Goal: Navigation & Orientation: Find specific page/section

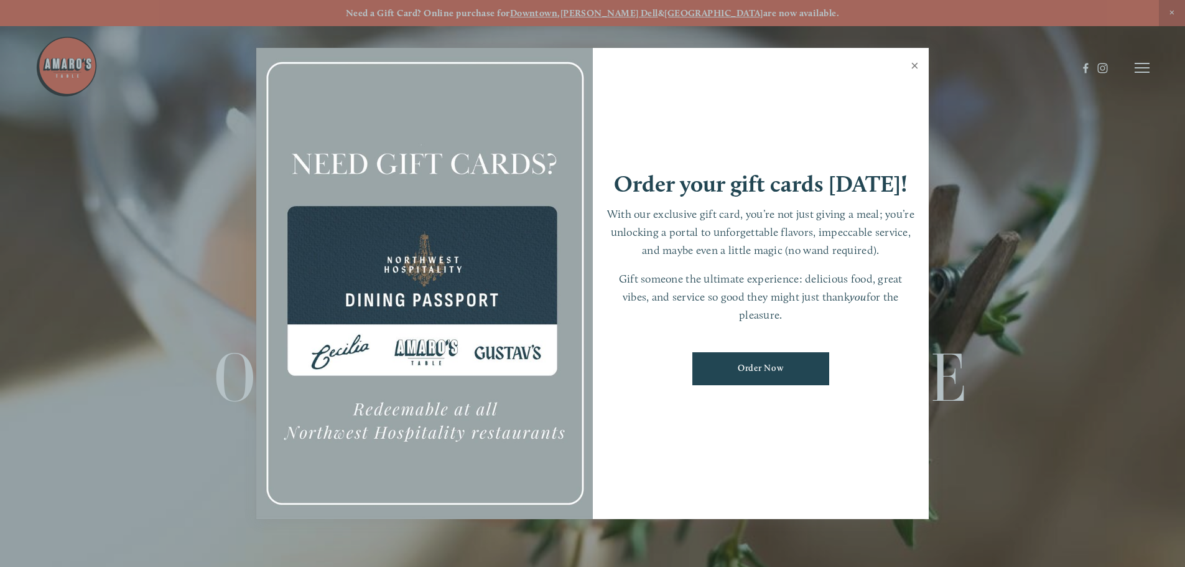
click at [913, 63] on link "Close" at bounding box center [915, 67] width 24 height 35
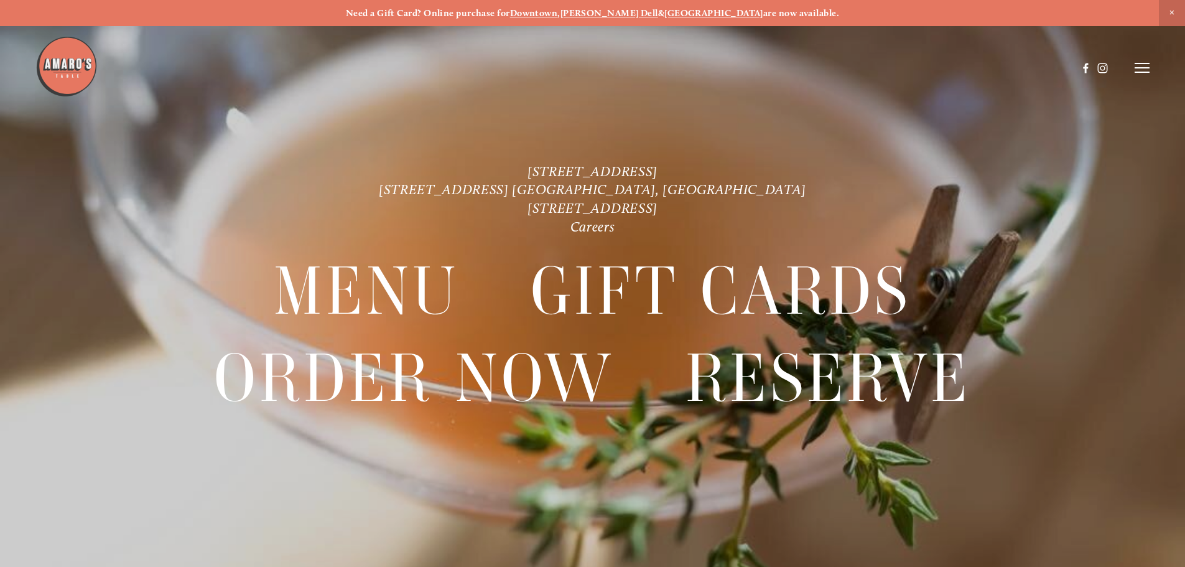
click at [1140, 74] on header "Menu Order Now Visit Gallery 0" at bounding box center [592, 68] width 1114 height 136
click at [1145, 69] on icon at bounding box center [1142, 67] width 15 height 11
click at [968, 68] on span "Visit" at bounding box center [974, 68] width 21 height 12
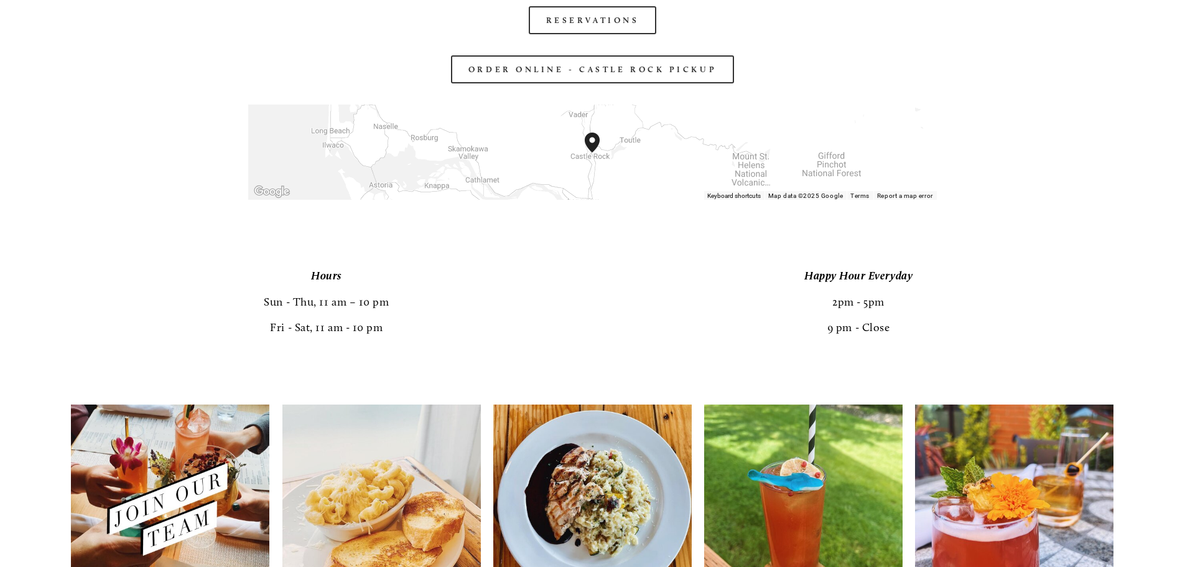
scroll to position [2426, 0]
